Goal: Information Seeking & Learning: Learn about a topic

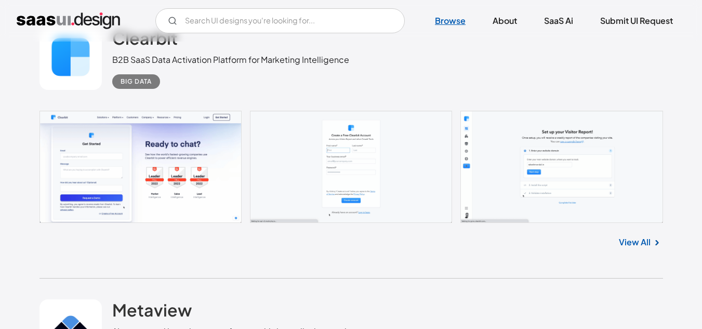
scroll to position [312, 0]
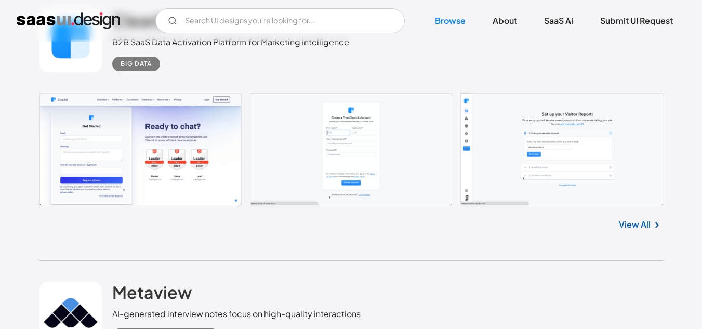
click at [227, 146] on link at bounding box center [350, 149] width 623 height 112
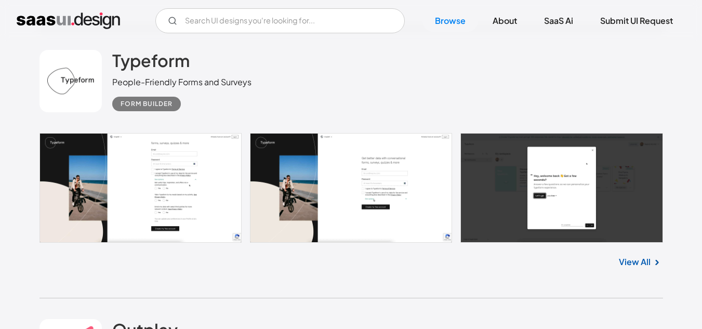
scroll to position [4674, 0]
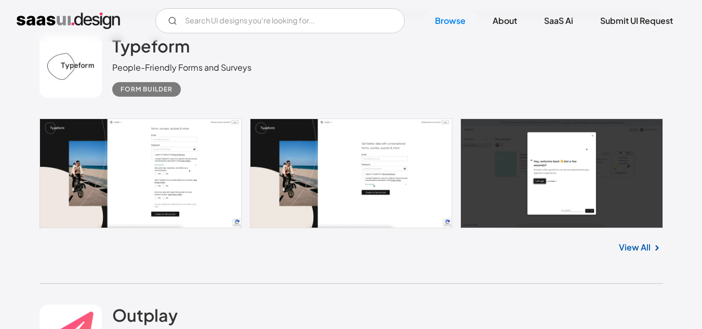
click at [209, 133] on link at bounding box center [350, 173] width 623 height 110
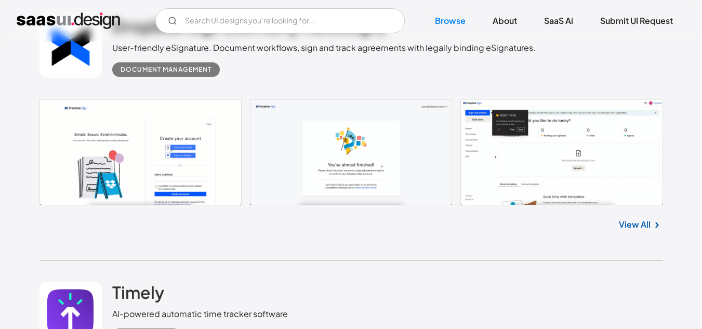
scroll to position [5246, 0]
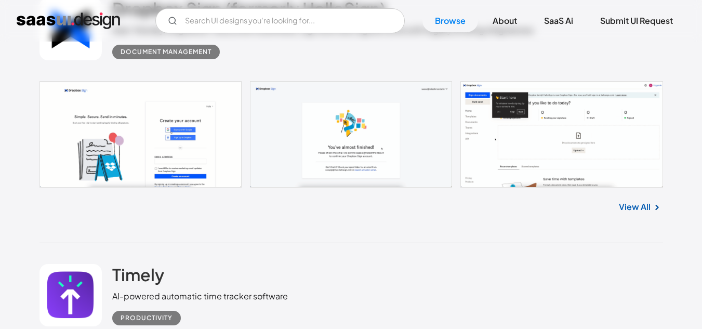
click at [381, 156] on link at bounding box center [350, 134] width 623 height 106
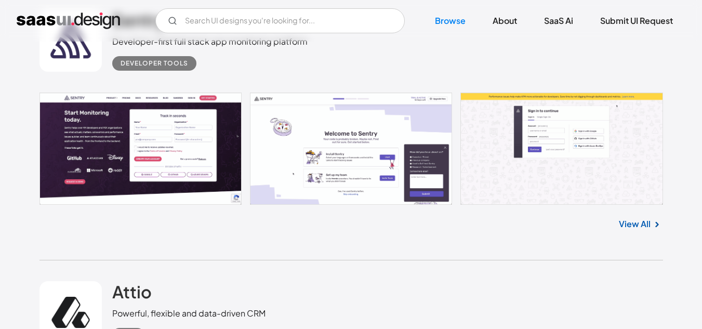
scroll to position [6336, 0]
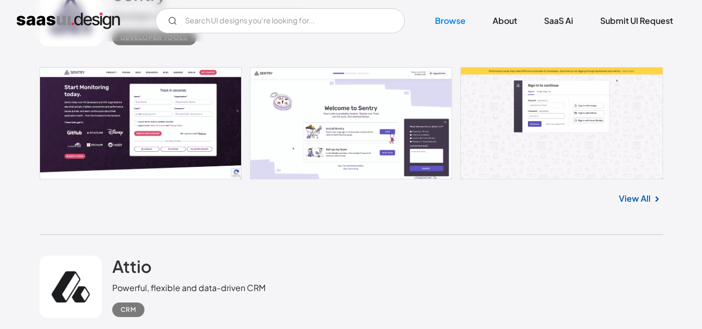
click at [400, 105] on link at bounding box center [350, 123] width 623 height 112
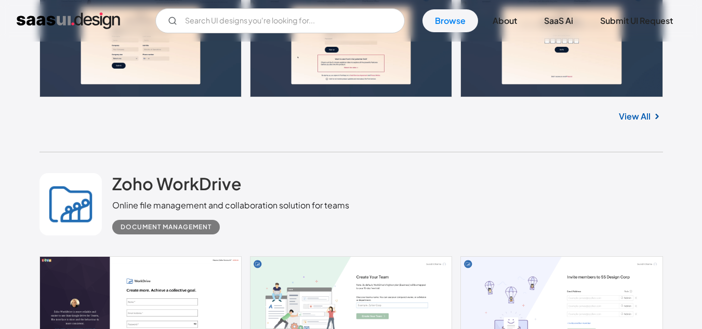
scroll to position [7012, 0]
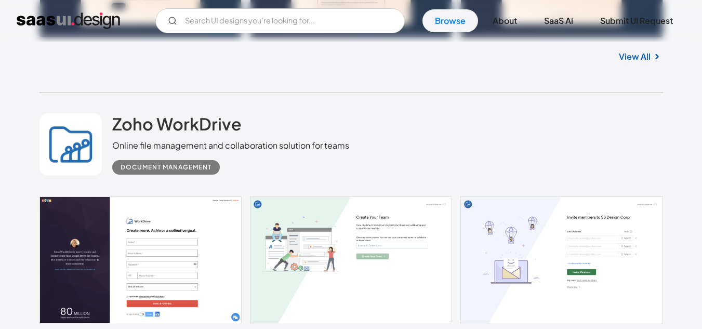
click at [195, 250] on link at bounding box center [350, 259] width 623 height 127
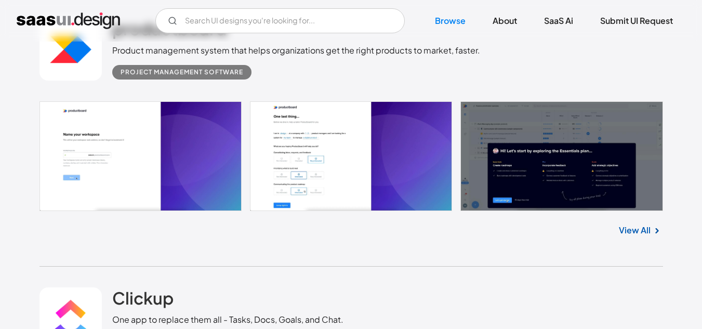
scroll to position [7427, 0]
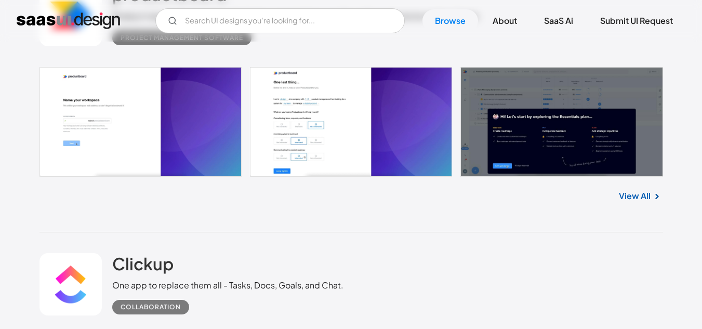
click at [223, 93] on link at bounding box center [350, 122] width 623 height 110
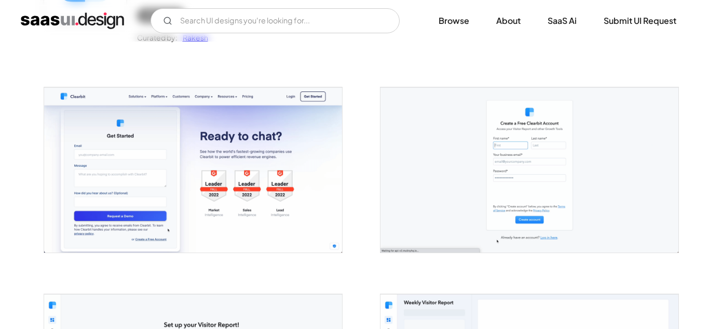
scroll to position [208, 0]
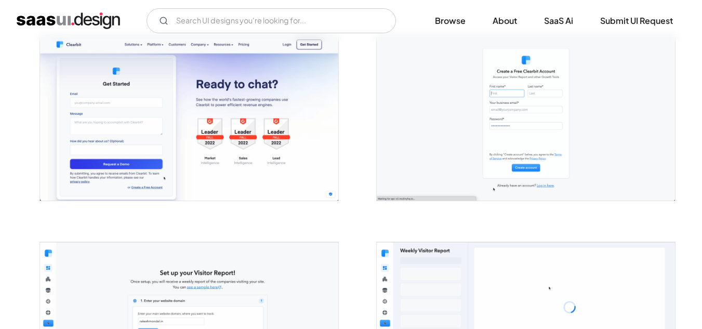
click at [282, 74] on img "open lightbox" at bounding box center [189, 117] width 298 height 165
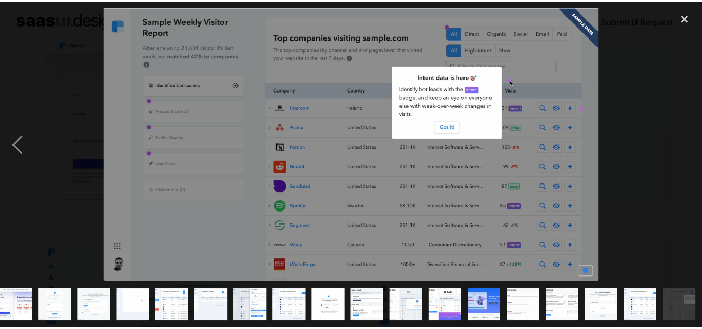
scroll to position [0, 7]
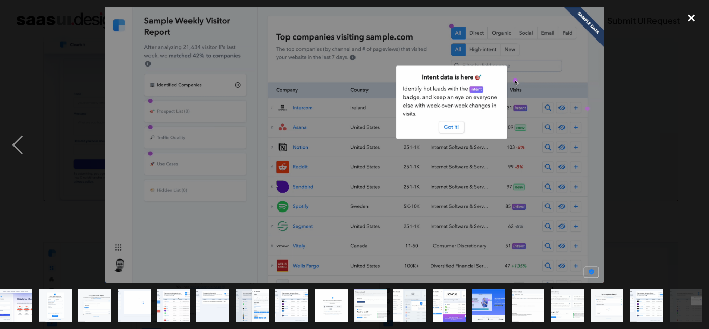
click at [699, 25] on div "close lightbox" at bounding box center [691, 18] width 35 height 23
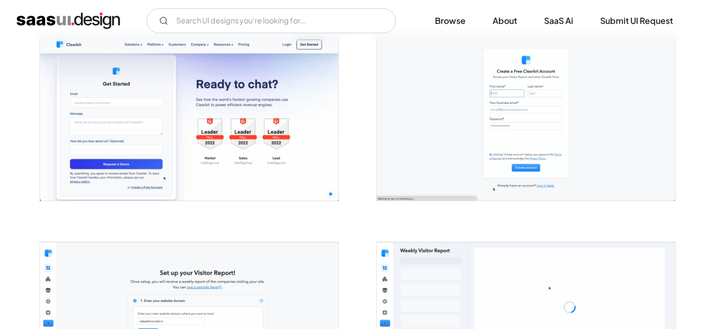
scroll to position [0, 0]
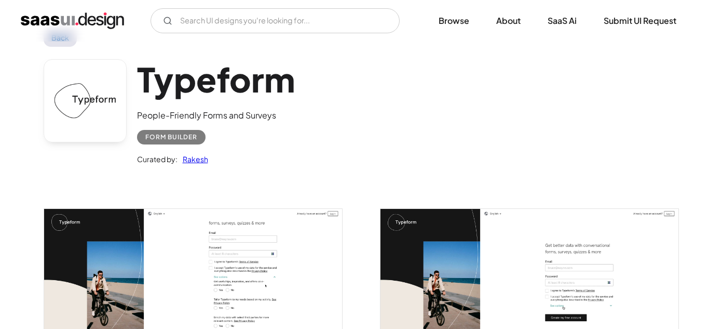
scroll to position [52, 0]
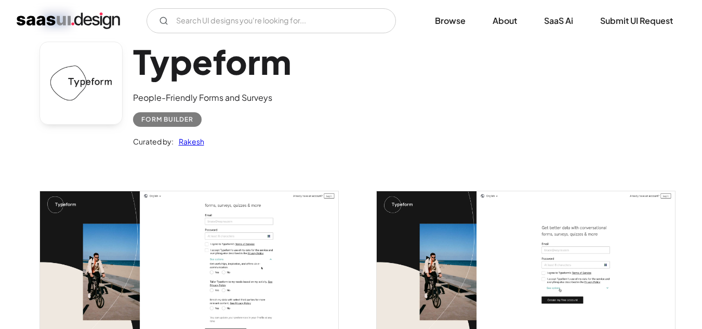
click at [273, 297] on img "open lightbox" at bounding box center [189, 271] width 298 height 161
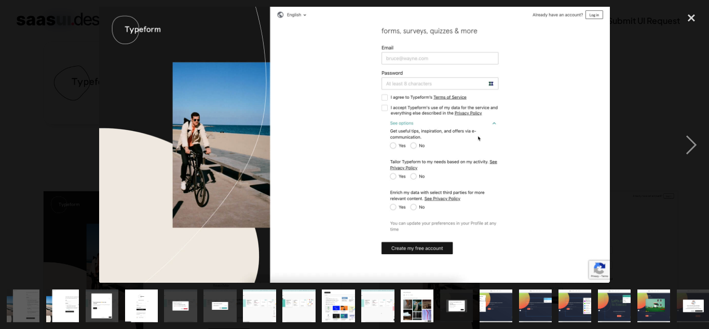
click at [473, 57] on img at bounding box center [355, 145] width 512 height 276
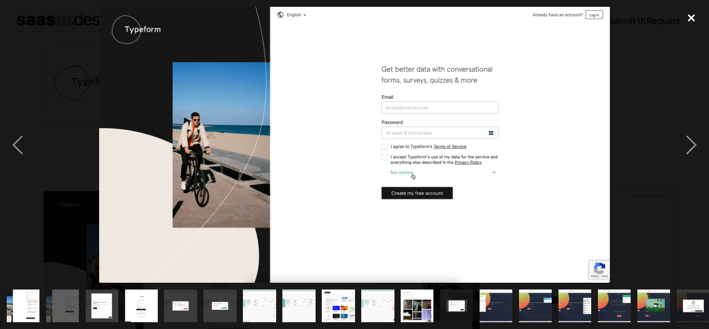
click at [698, 20] on div "close lightbox" at bounding box center [691, 18] width 35 height 23
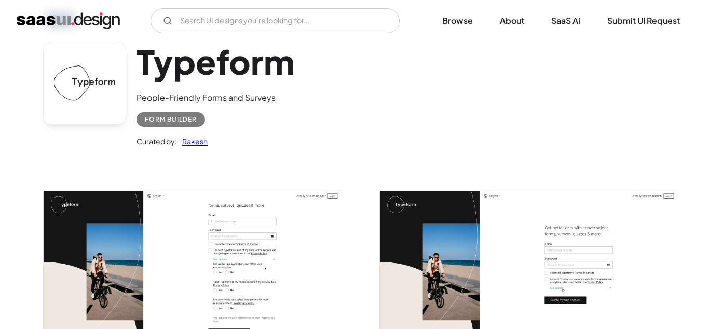
scroll to position [75, 0]
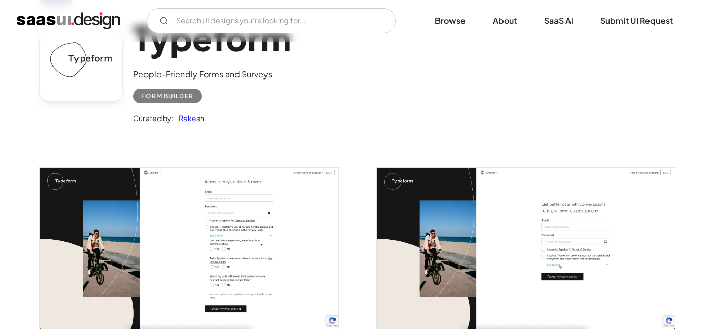
click at [238, 288] on img "open lightbox" at bounding box center [189, 248] width 298 height 161
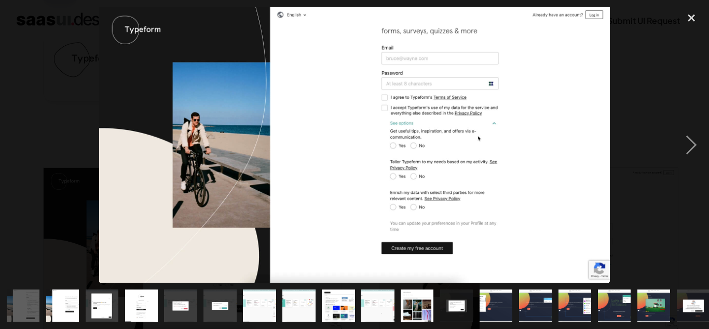
click at [89, 123] on div at bounding box center [354, 145] width 709 height 276
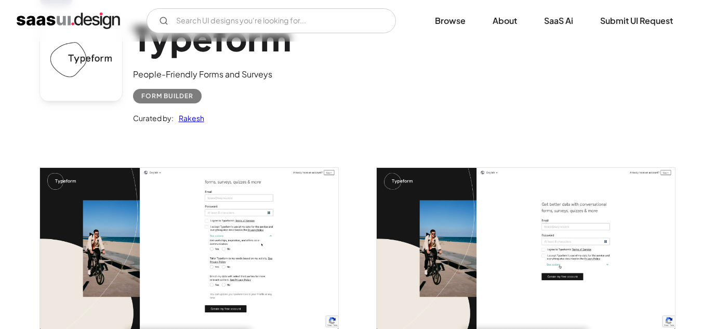
click at [151, 174] on img "open lightbox" at bounding box center [189, 248] width 298 height 161
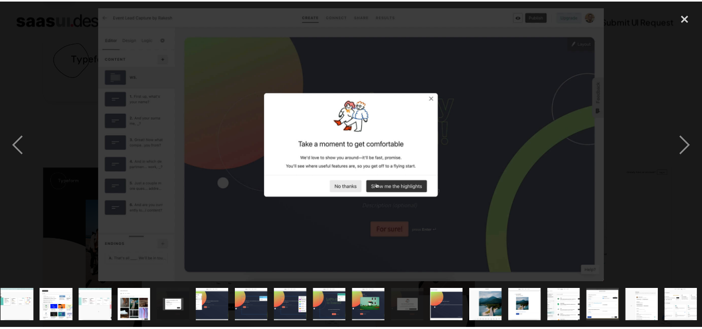
scroll to position [0, 283]
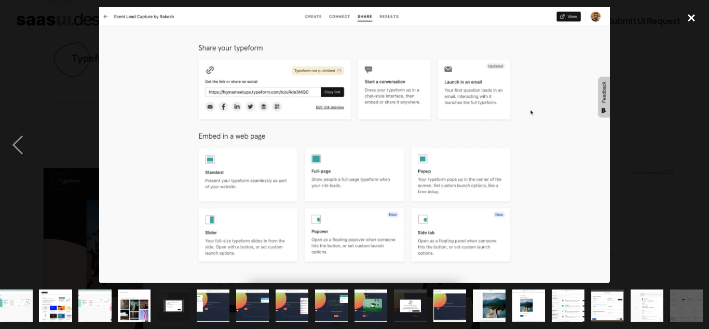
click at [700, 20] on div "close lightbox" at bounding box center [691, 18] width 35 height 23
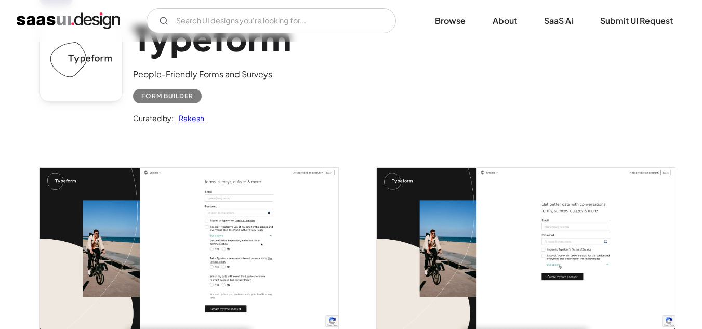
scroll to position [0, 0]
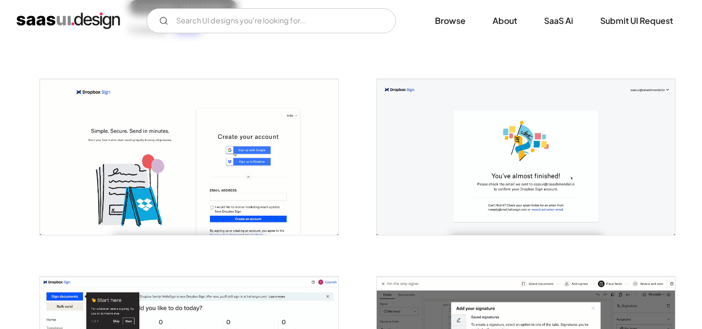
scroll to position [208, 0]
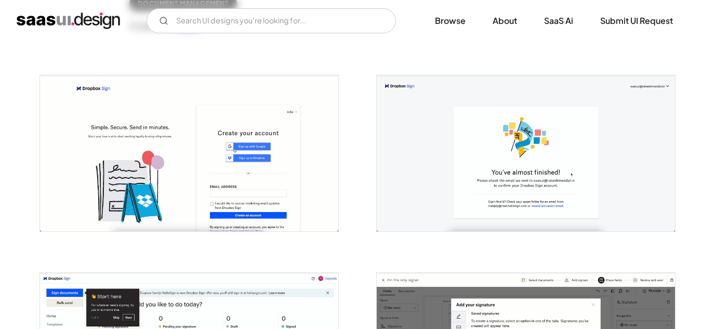
click at [445, 123] on img "open lightbox" at bounding box center [526, 153] width 298 height 156
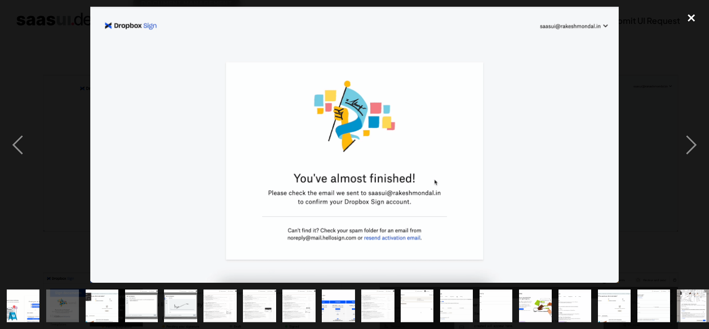
click at [701, 12] on div "close lightbox" at bounding box center [691, 18] width 35 height 23
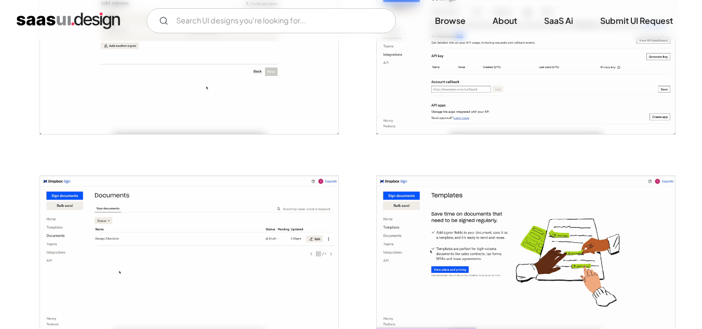
scroll to position [1350, 0]
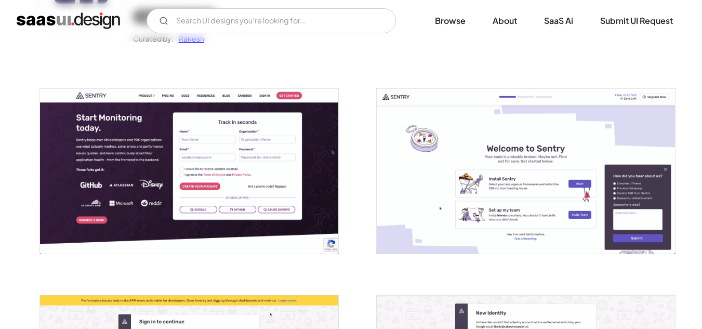
scroll to position [156, 0]
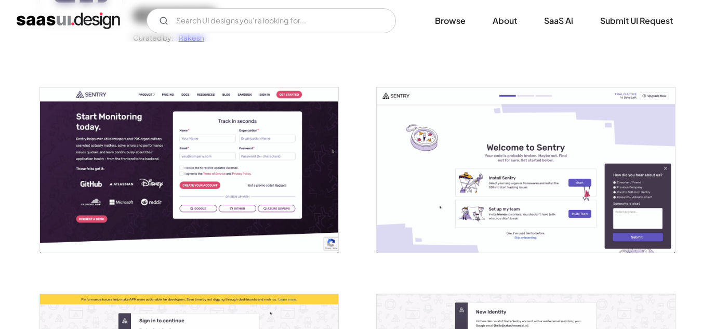
click at [500, 160] on img "open lightbox" at bounding box center [526, 169] width 298 height 165
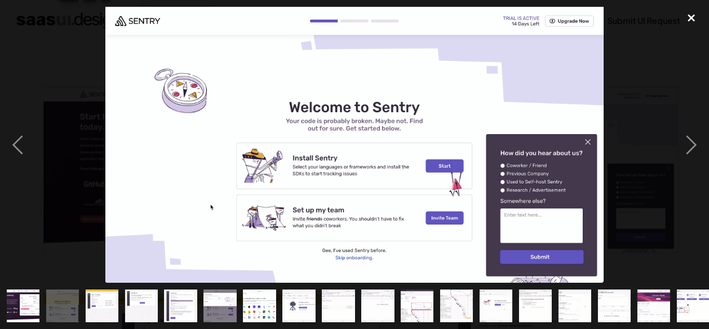
click at [687, 23] on div "close lightbox" at bounding box center [691, 18] width 35 height 23
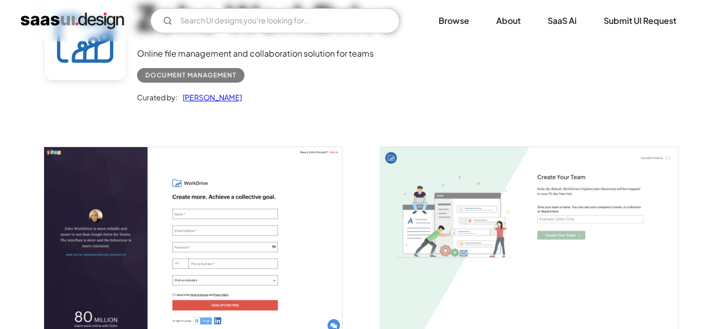
scroll to position [208, 0]
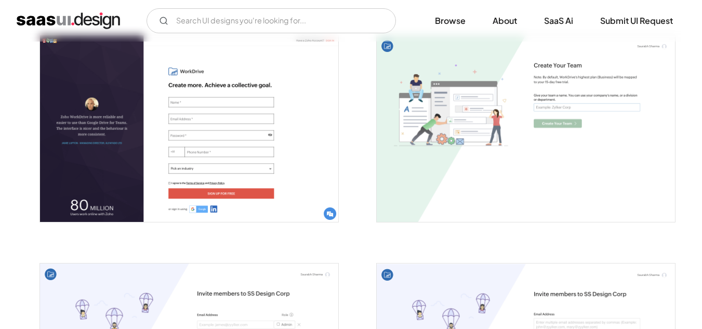
click at [269, 205] on img "open lightbox" at bounding box center [189, 128] width 298 height 186
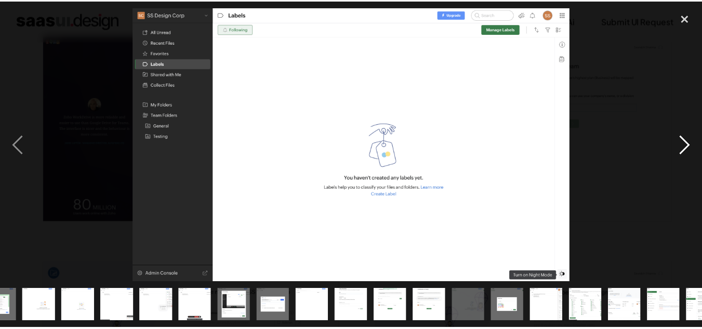
scroll to position [0, 283]
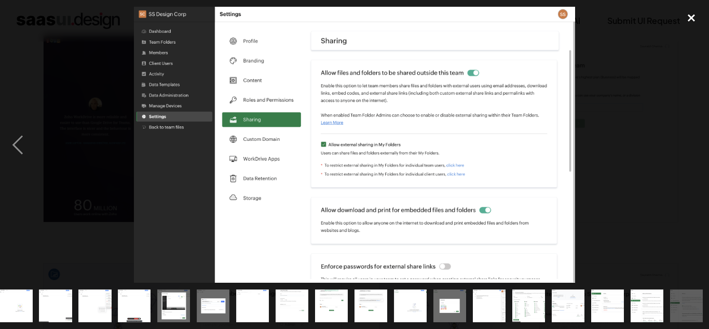
click at [701, 16] on div "close lightbox" at bounding box center [691, 18] width 35 height 23
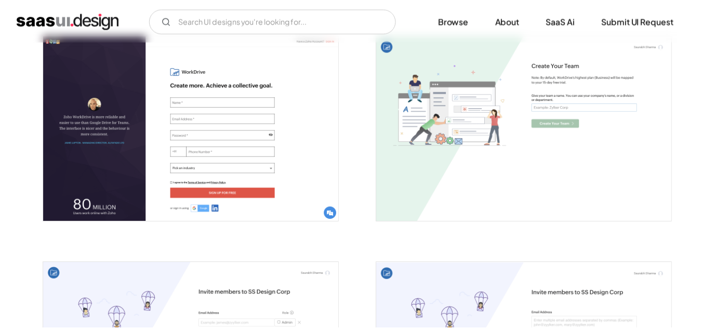
scroll to position [0, 0]
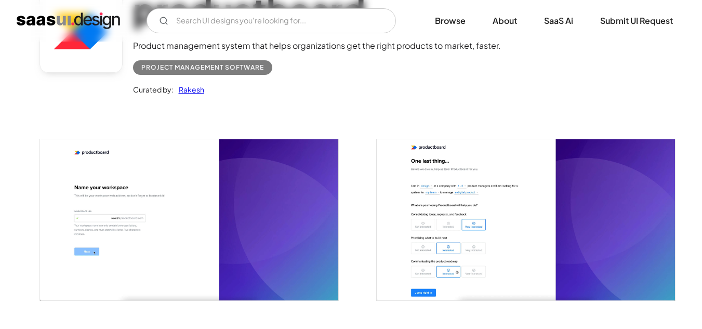
scroll to position [156, 0]
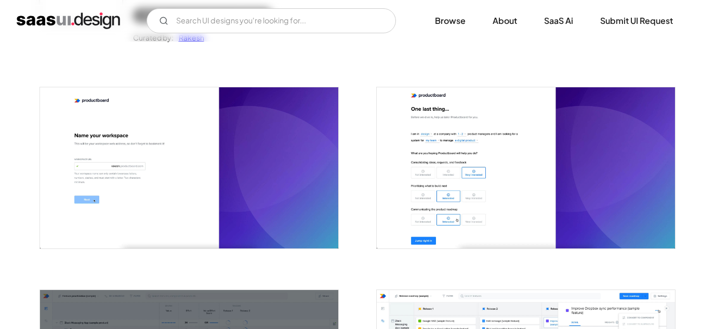
click at [275, 138] on img "open lightbox" at bounding box center [189, 167] width 298 height 160
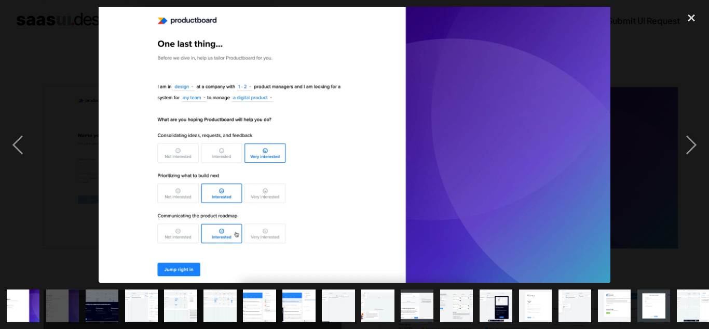
click at [582, 101] on img at bounding box center [355, 145] width 513 height 276
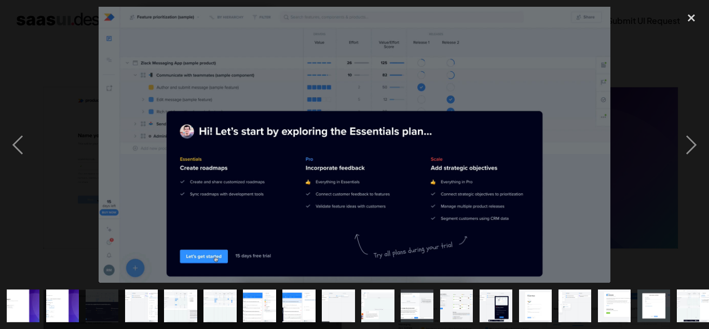
click at [473, 111] on img at bounding box center [355, 145] width 513 height 276
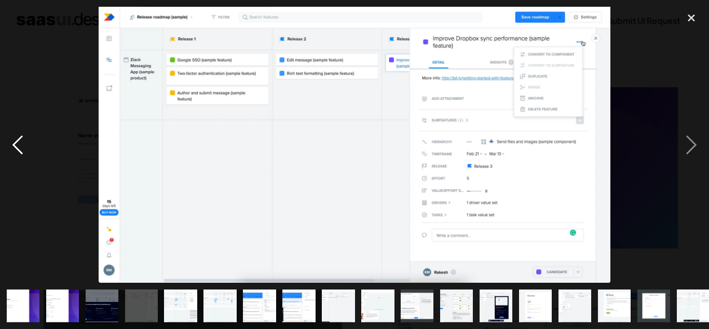
click at [15, 152] on div "previous image" at bounding box center [17, 145] width 35 height 276
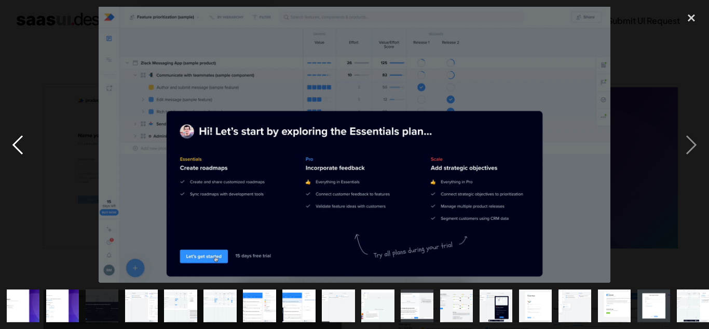
click at [15, 152] on div "previous image" at bounding box center [17, 145] width 35 height 276
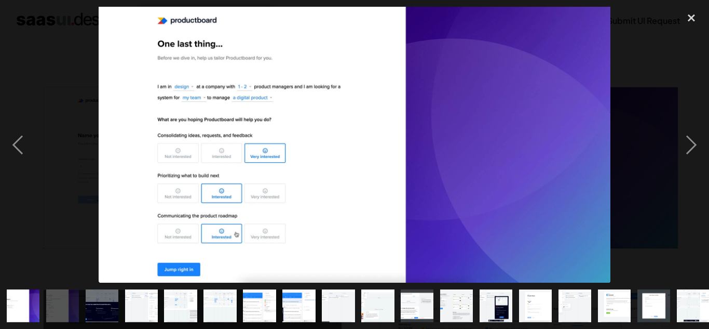
click at [224, 101] on img at bounding box center [355, 145] width 513 height 276
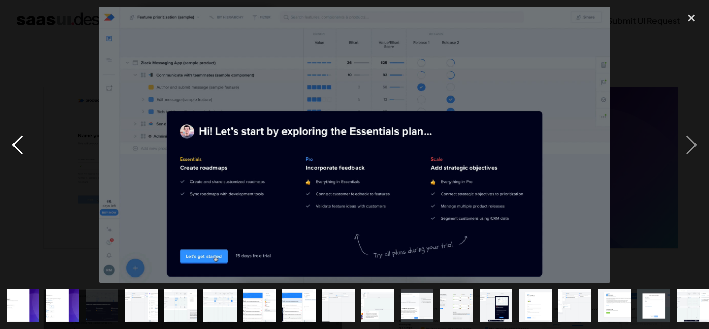
click at [20, 137] on div "previous image" at bounding box center [17, 145] width 35 height 276
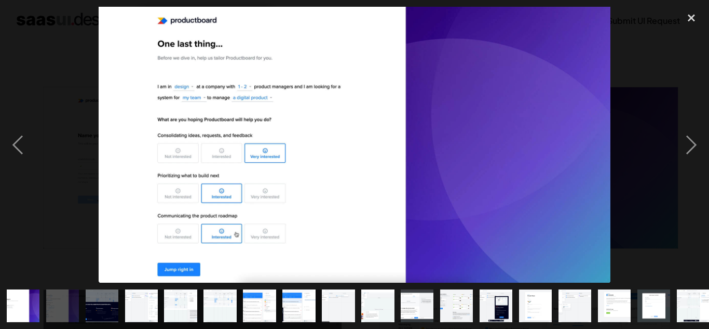
click at [83, 128] on div at bounding box center [354, 145] width 709 height 276
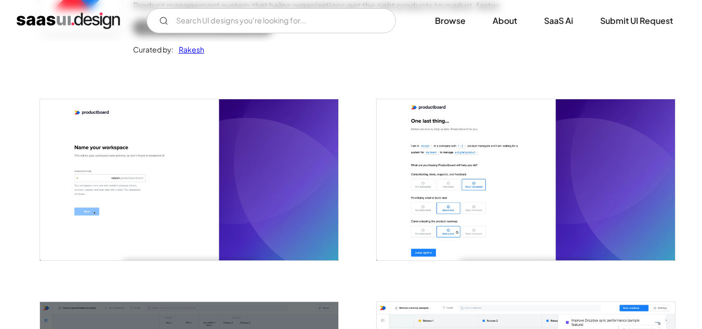
scroll to position [104, 0]
